Goal: Transaction & Acquisition: Subscribe to service/newsletter

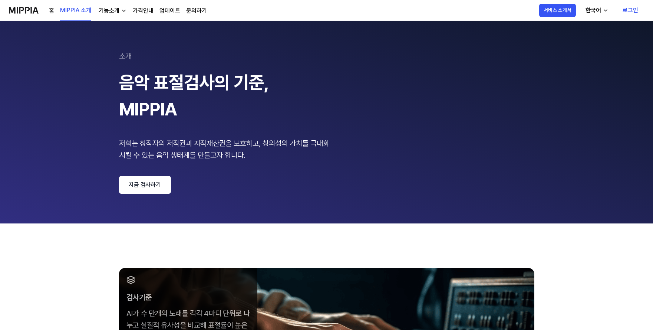
click at [150, 9] on link "가격안내" at bounding box center [143, 10] width 21 height 9
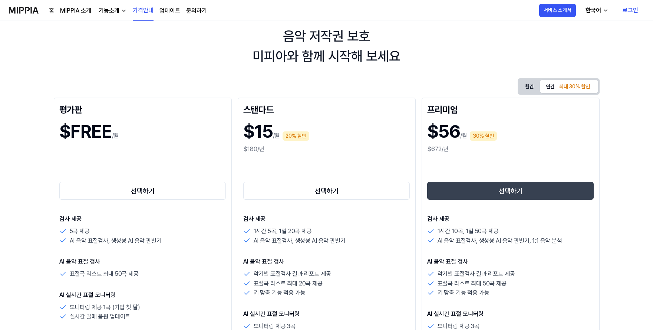
scroll to position [37, 0]
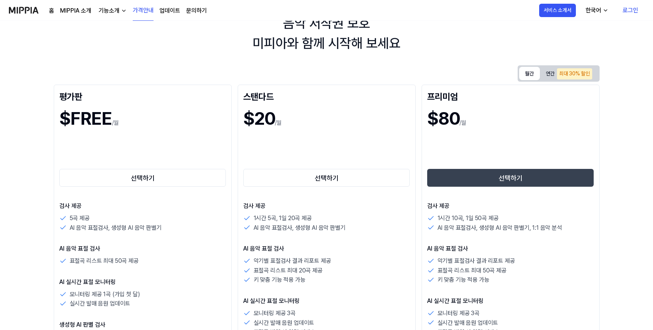
click at [529, 73] on button "월간" at bounding box center [529, 73] width 21 height 13
click at [554, 75] on button "연간 최대 30% 할인" at bounding box center [569, 73] width 58 height 15
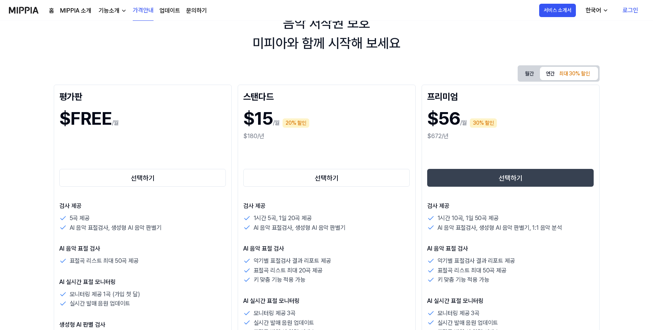
click at [531, 73] on button "월간" at bounding box center [529, 74] width 21 height 14
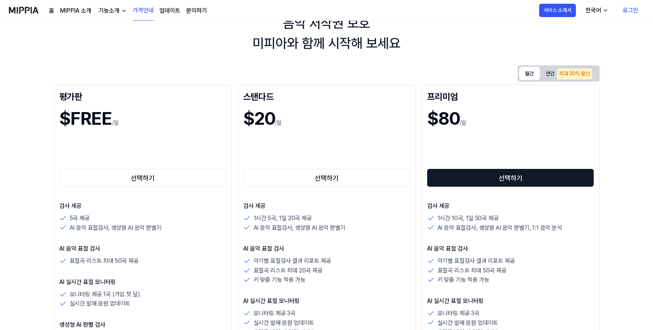
click at [529, 180] on button "선택하기" at bounding box center [510, 178] width 167 height 18
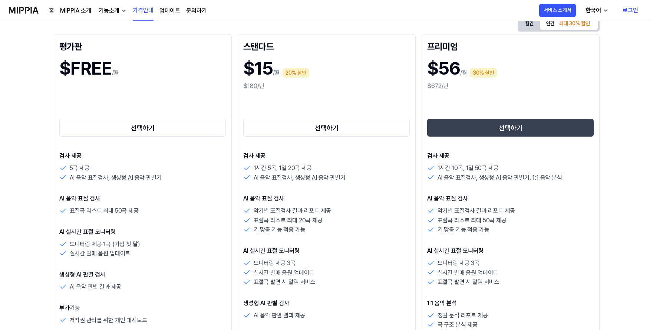
scroll to position [74, 0]
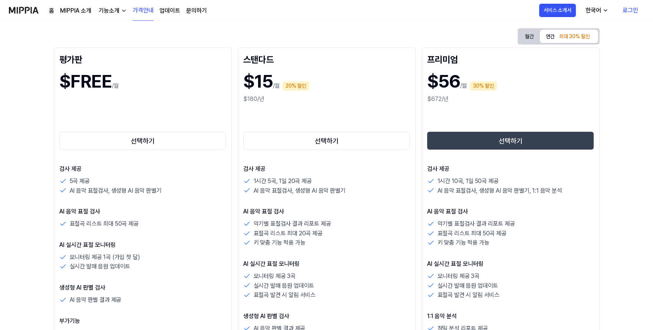
click at [531, 35] on button "월간" at bounding box center [529, 37] width 21 height 14
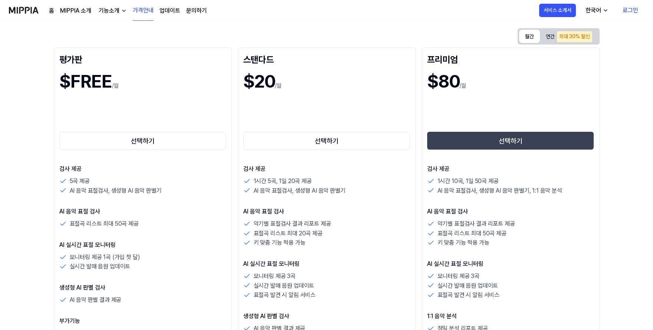
click at [544, 37] on button "연간 최대 30% 할인" at bounding box center [569, 36] width 58 height 15
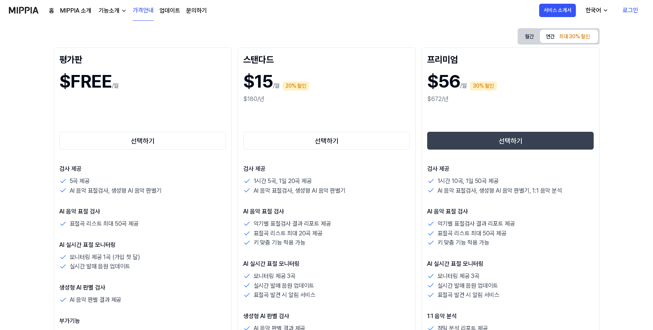
click at [530, 35] on button "월간" at bounding box center [529, 37] width 21 height 14
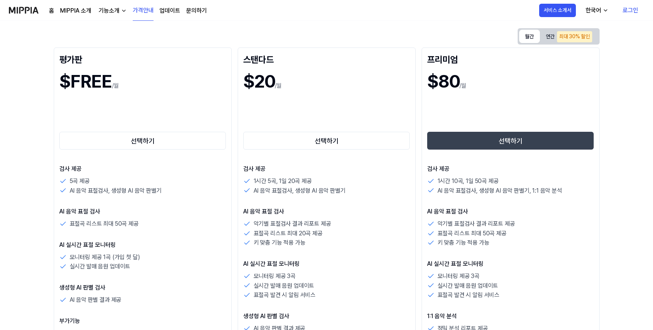
click at [553, 36] on button "연간 최대 30% 할인" at bounding box center [569, 36] width 58 height 15
click at [534, 36] on button "월간" at bounding box center [529, 36] width 21 height 13
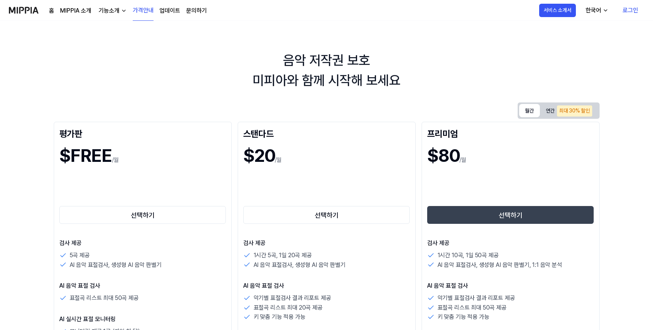
click at [628, 7] on link "로그인" at bounding box center [630, 10] width 27 height 21
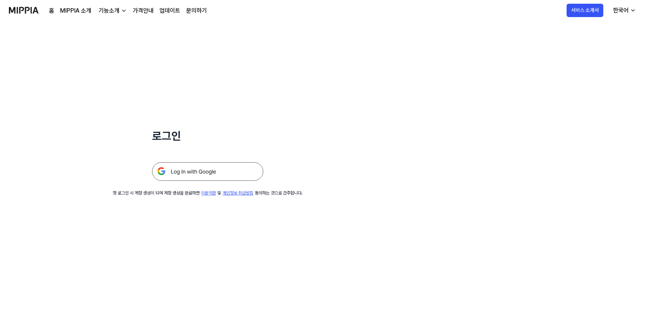
click at [211, 172] on img at bounding box center [207, 171] width 111 height 19
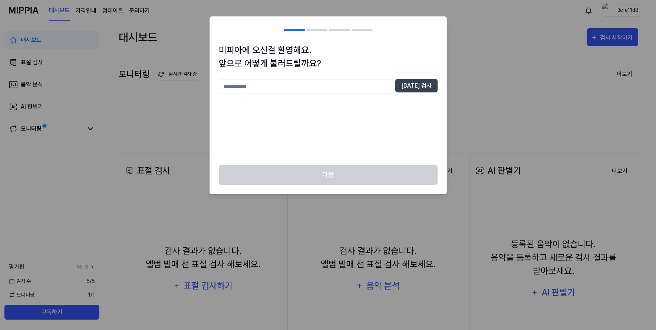
click at [303, 88] on input "text" at bounding box center [306, 86] width 174 height 15
type input "*"
click at [416, 88] on button "[DATE] 검사" at bounding box center [416, 85] width 42 height 13
click at [317, 88] on input "**" at bounding box center [306, 86] width 174 height 15
drag, startPoint x: 247, startPoint y: 90, endPoint x: 213, endPoint y: 90, distance: 34.9
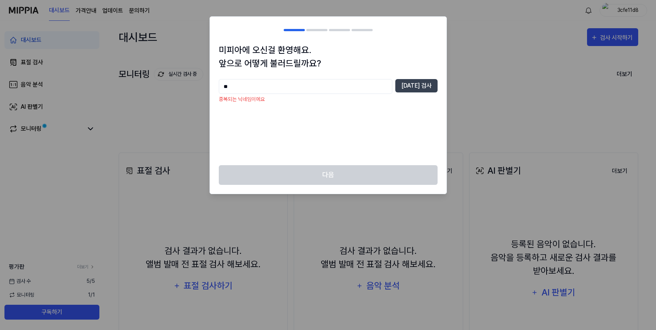
click at [213, 90] on div "미피아에 오신걸 환영해요. 앞으로 어떻게 불러드릴까요? ** [DATE] 검사 중복되는 닉네임이에요" at bounding box center [328, 104] width 237 height 122
type input "****"
click at [423, 88] on button "[DATE] 검사" at bounding box center [416, 85] width 42 height 13
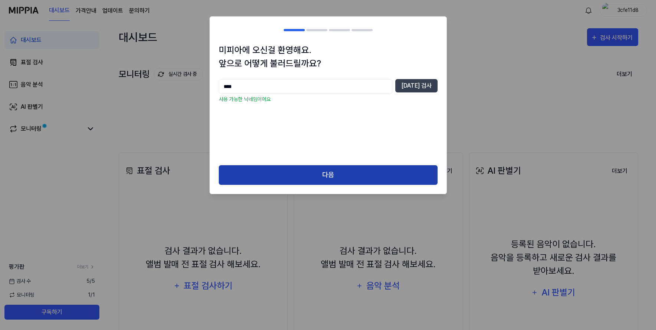
click at [389, 173] on button "다음" at bounding box center [328, 175] width 219 height 20
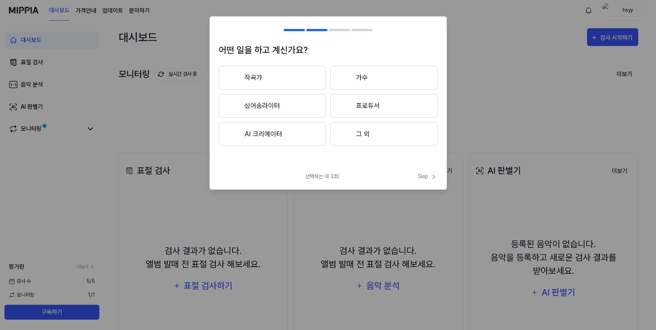
click at [394, 134] on button "그 외" at bounding box center [383, 134] width 107 height 24
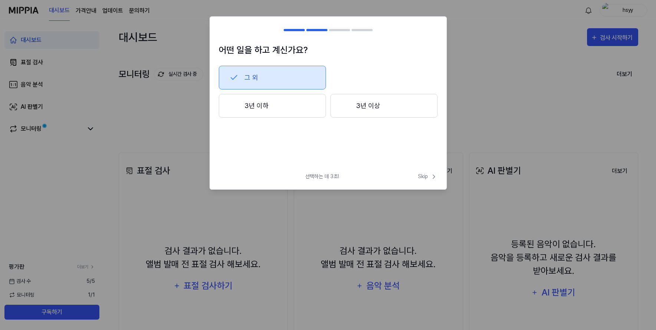
click at [389, 111] on button "3년 이상" at bounding box center [383, 106] width 107 height 24
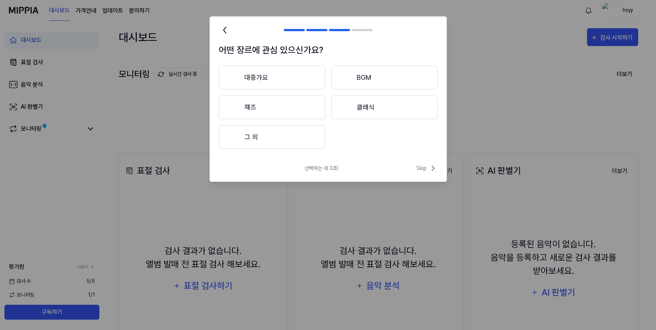
click at [312, 86] on button "대중가요" at bounding box center [272, 78] width 106 height 24
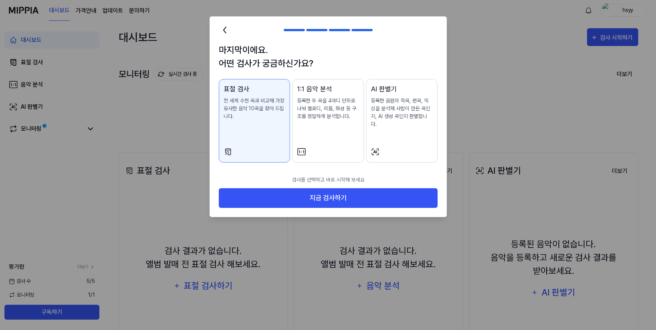
click at [223, 30] on icon at bounding box center [224, 30] width 2 height 6
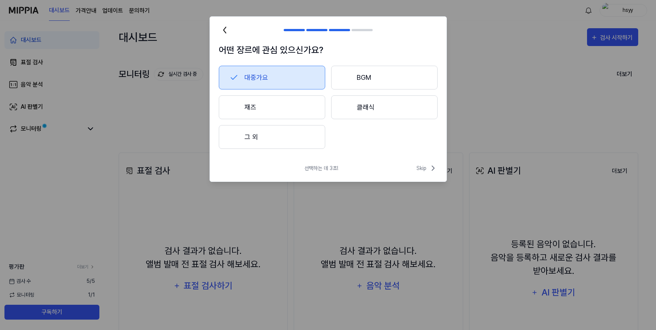
click at [344, 75] on div at bounding box center [346, 77] width 9 height 9
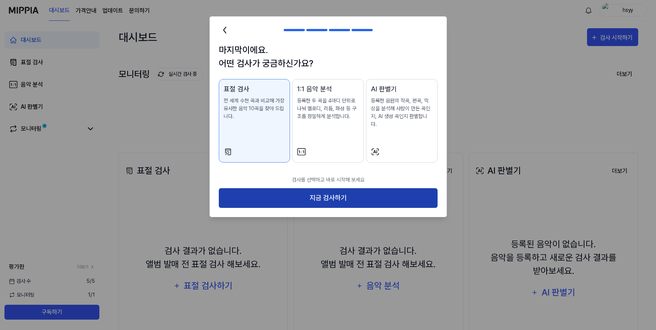
click at [329, 188] on button "지금 검사하기" at bounding box center [328, 198] width 219 height 20
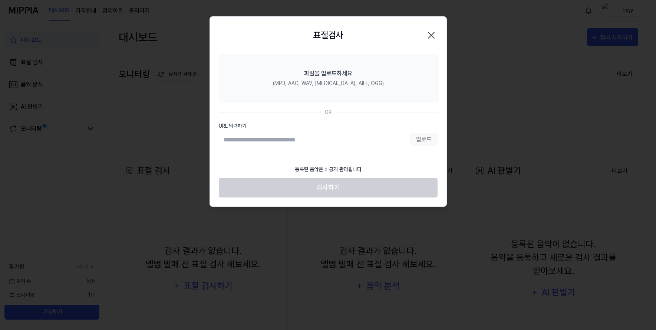
click at [432, 34] on icon "button" at bounding box center [431, 35] width 6 height 6
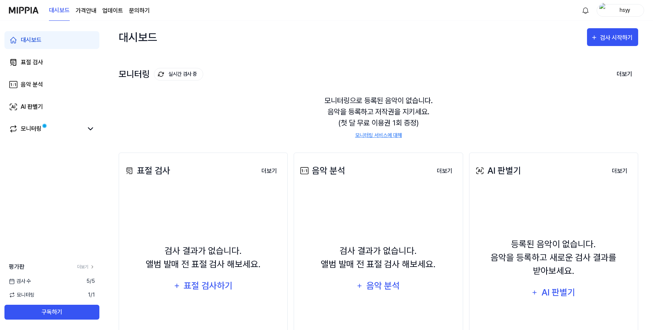
click at [90, 10] on page\) "가격안내" at bounding box center [86, 10] width 21 height 9
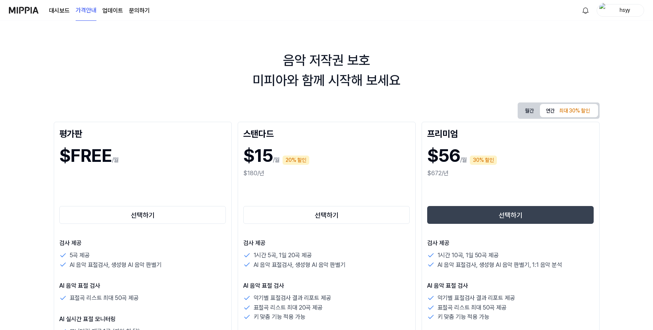
click at [528, 110] on button "월간" at bounding box center [529, 111] width 21 height 14
click at [28, 11] on img at bounding box center [24, 10] width 30 height 20
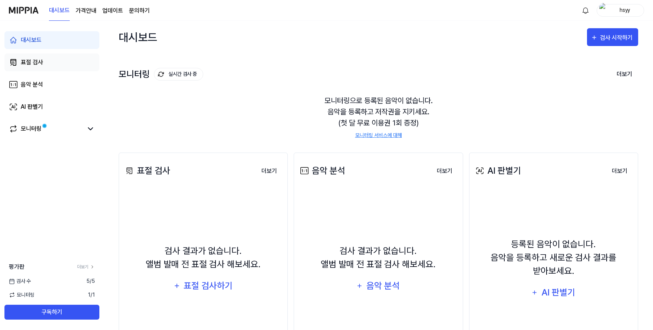
click at [56, 62] on link "표절 검사" at bounding box center [51, 62] width 95 height 18
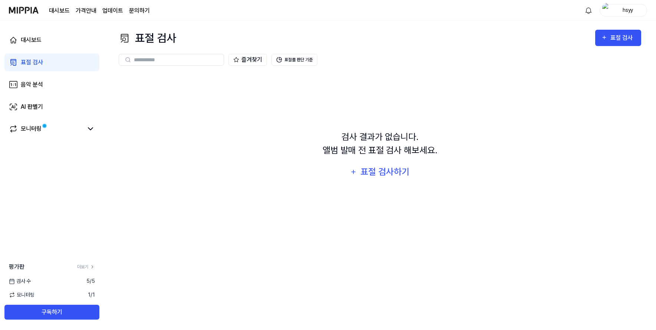
click at [85, 11] on page\) "가격안내" at bounding box center [86, 10] width 21 height 9
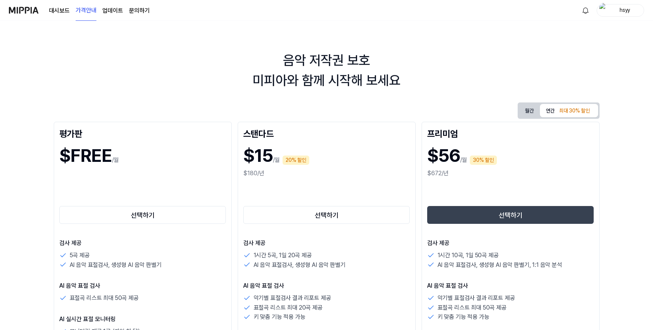
click at [530, 109] on button "월간" at bounding box center [529, 111] width 21 height 14
